Goal: Transaction & Acquisition: Purchase product/service

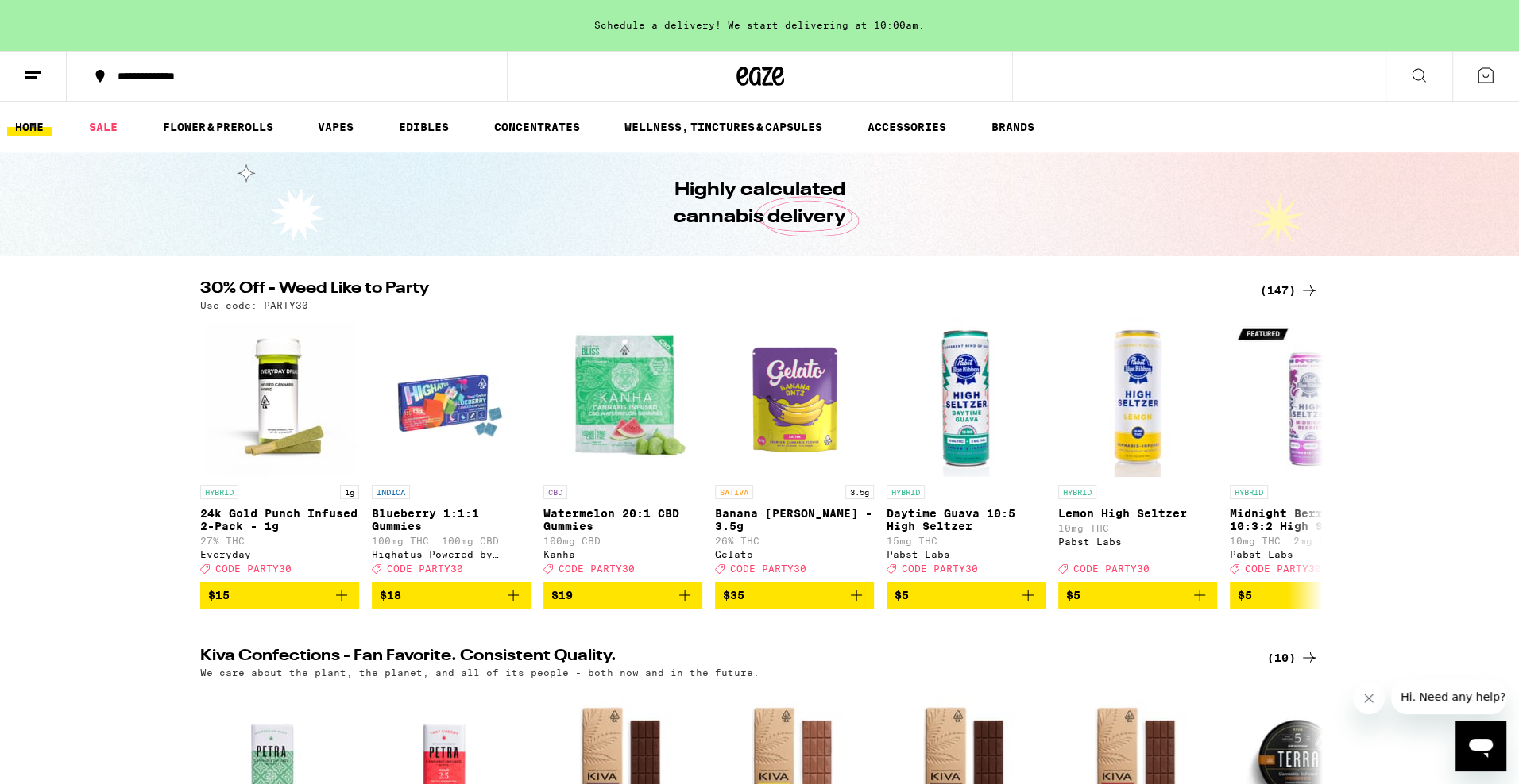
click at [1272, 297] on div "(147)" at bounding box center [1289, 290] width 59 height 19
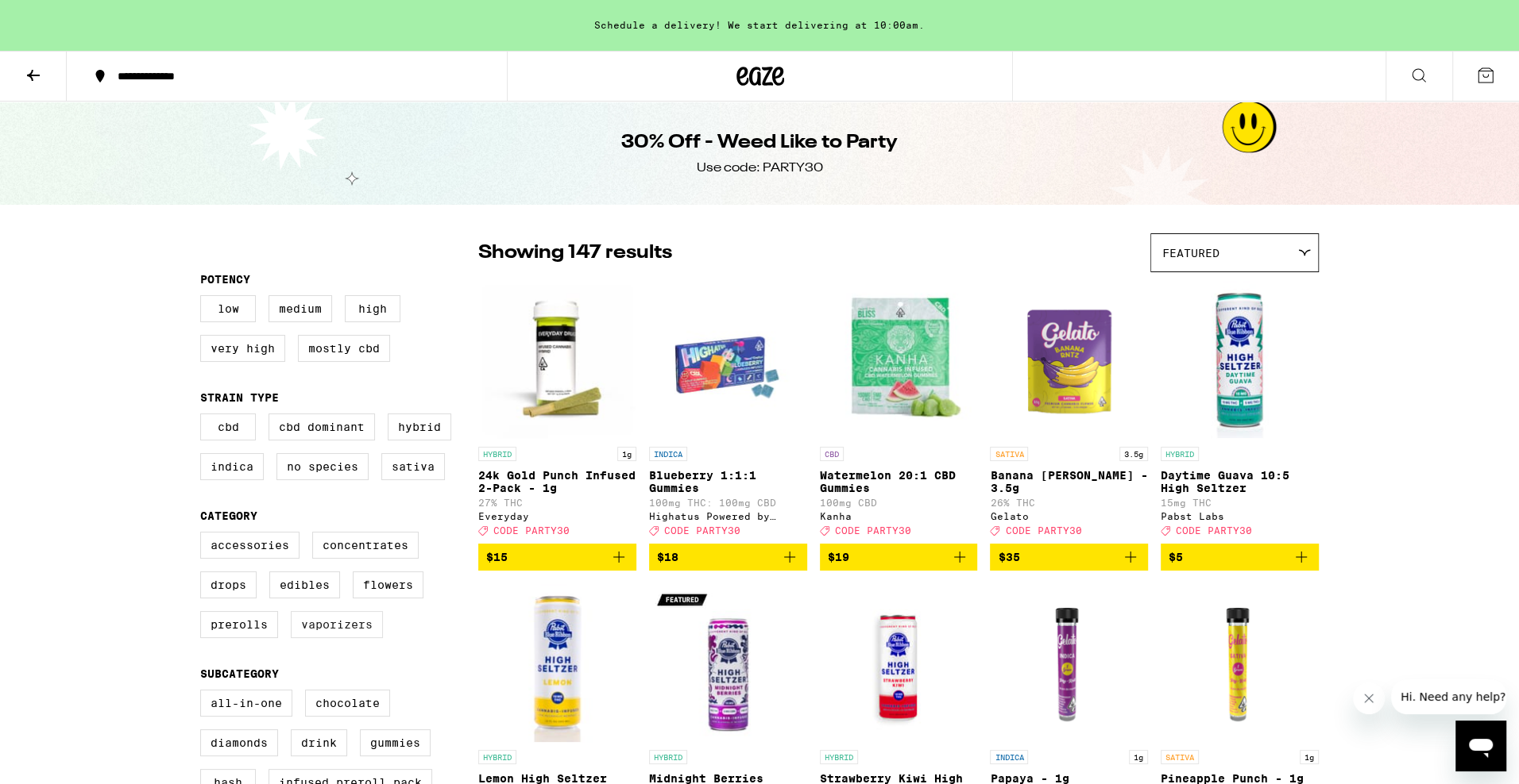
click at [309, 638] on label "Vaporizers" at bounding box center [337, 624] width 92 height 27
click at [204, 535] on input "Vaporizers" at bounding box center [203, 535] width 1 height 1
checkbox input "true"
